Goal: Task Accomplishment & Management: Manage account settings

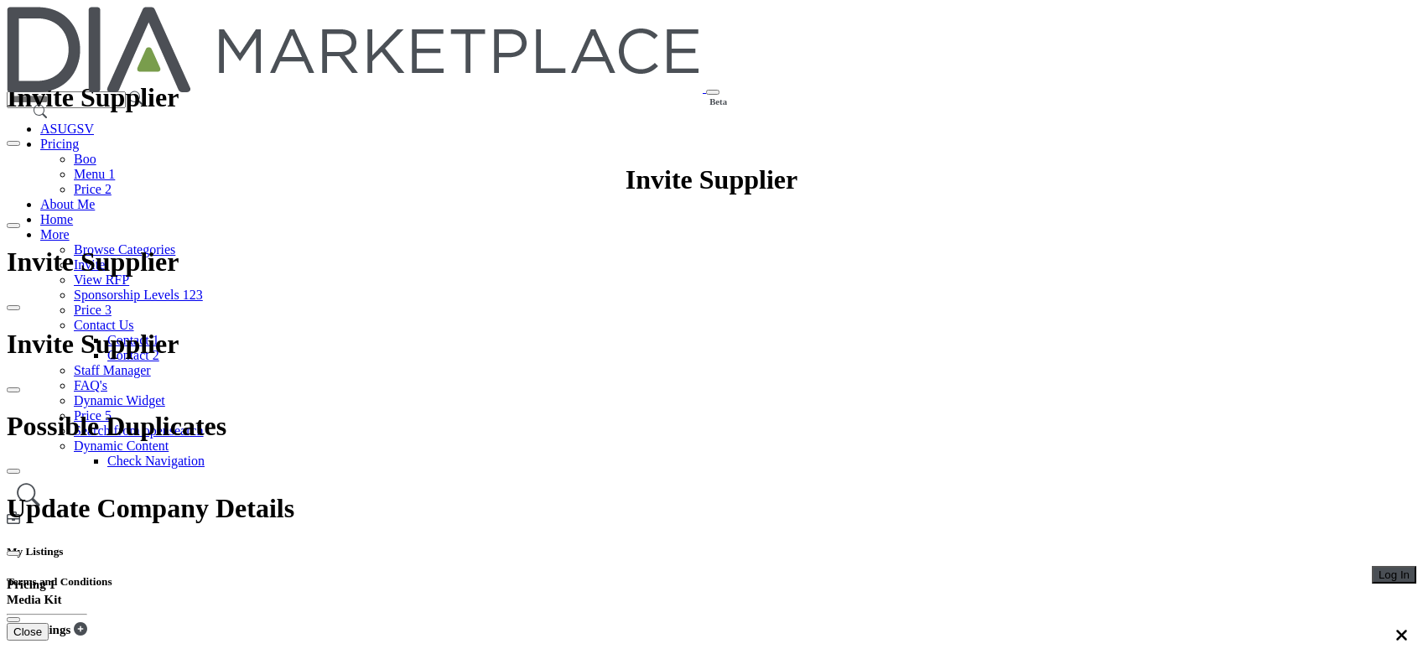
click at [1379, 569] on span "Log In" at bounding box center [1394, 575] width 31 height 13
click at [1372, 566] on button "Log In" at bounding box center [1394, 575] width 44 height 18
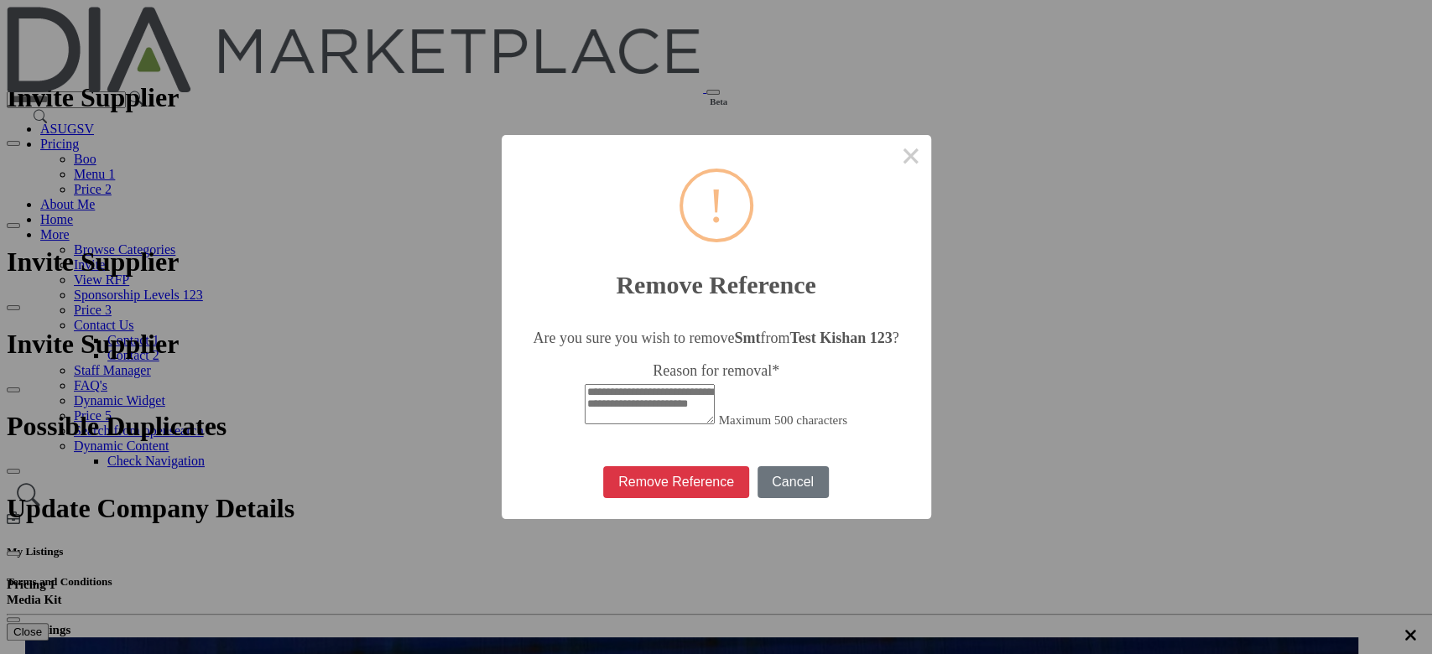
click at [698, 390] on textarea "Reason for removal *" at bounding box center [650, 404] width 130 height 40
click at [891, 141] on button "×" at bounding box center [911, 155] width 40 height 40
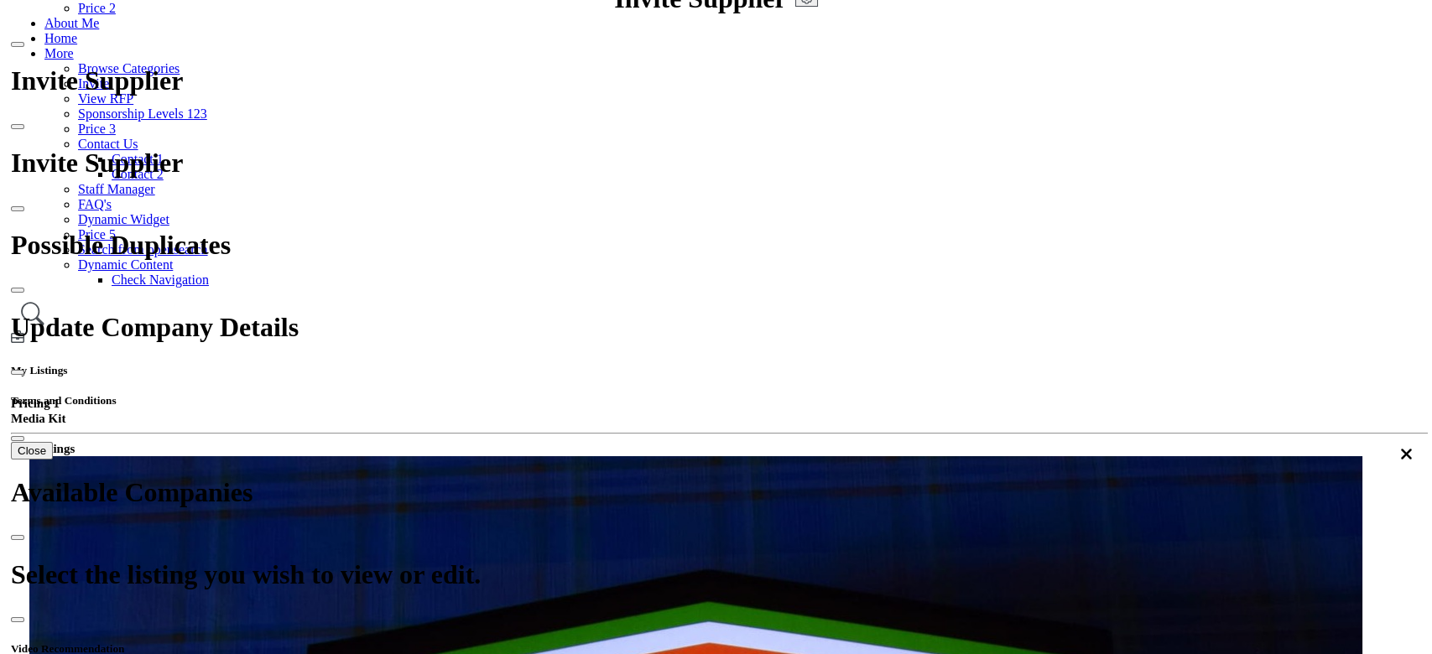
scroll to position [223, 0]
